Goal: Find specific page/section: Find specific page/section

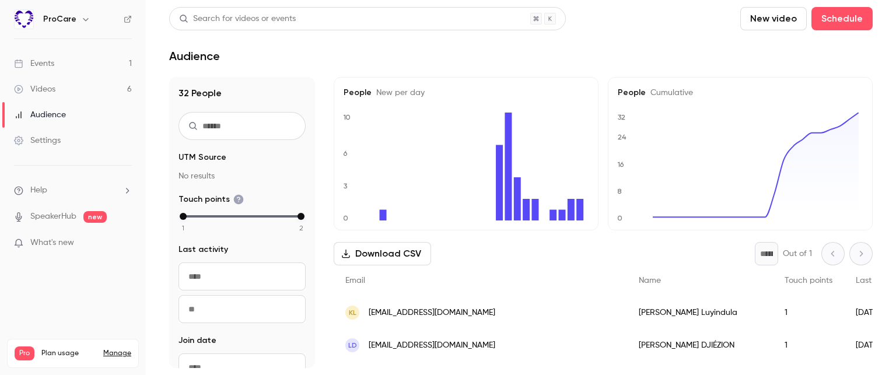
click at [83, 60] on link "Events 1" at bounding box center [73, 64] width 146 height 26
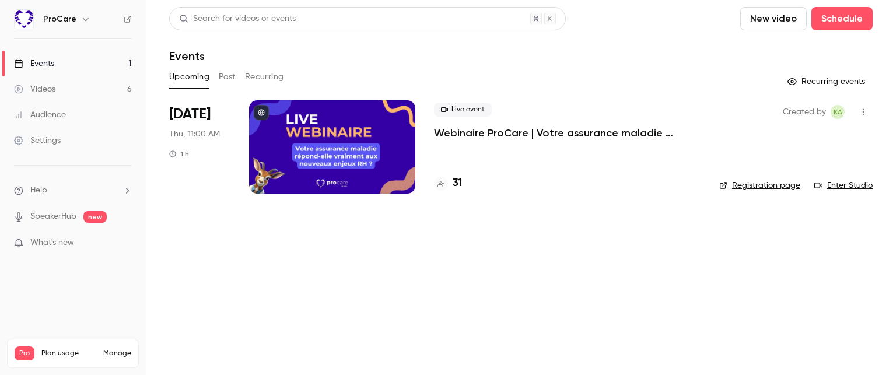
click at [332, 139] on div at bounding box center [332, 146] width 166 height 93
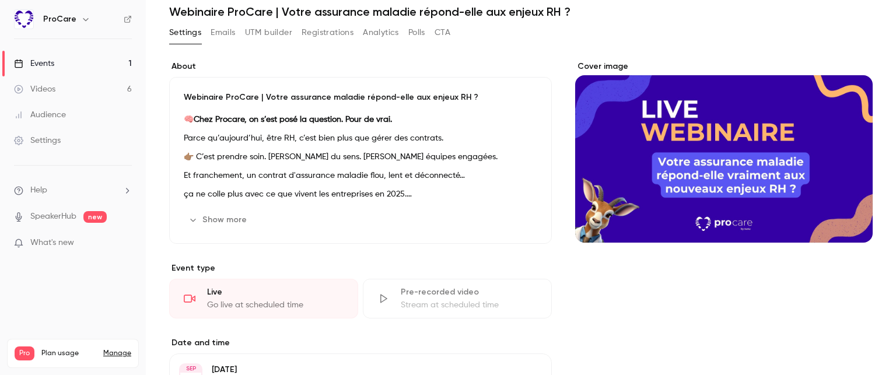
scroll to position [44, 0]
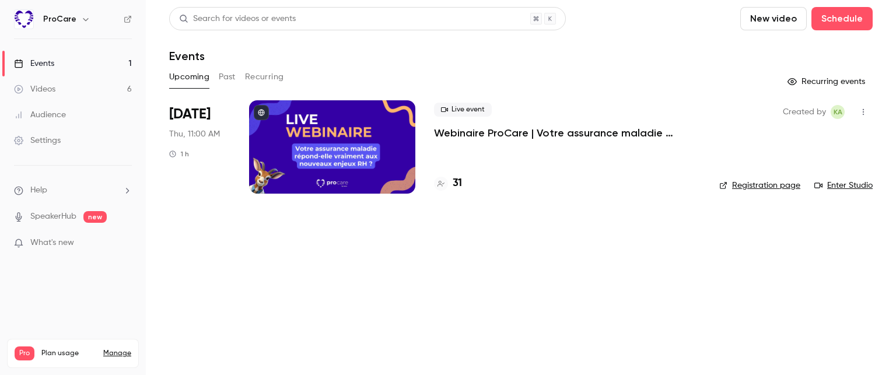
click at [851, 183] on link "Enter Studio" at bounding box center [843, 186] width 58 height 12
